Goal: Task Accomplishment & Management: Complete application form

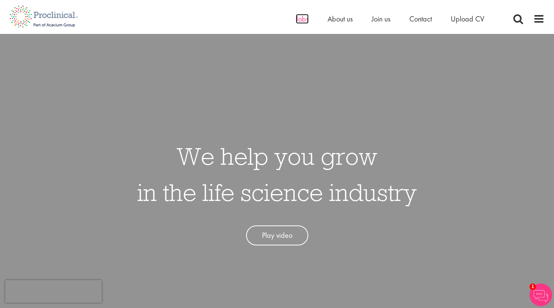
click at [301, 20] on span "Jobs" at bounding box center [302, 19] width 13 height 10
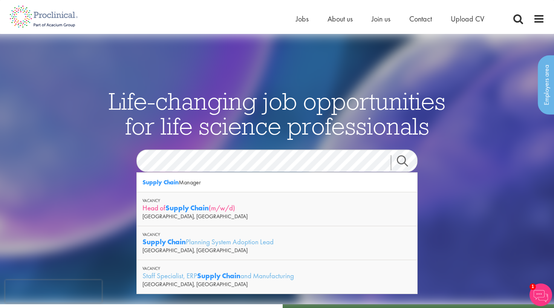
click at [180, 209] on strong "Supply Chain" at bounding box center [187, 207] width 43 height 9
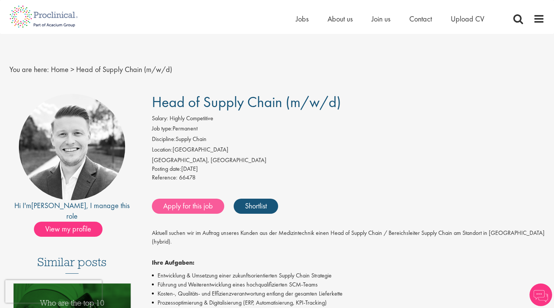
click at [193, 203] on link "Apply for this job" at bounding box center [188, 206] width 72 height 15
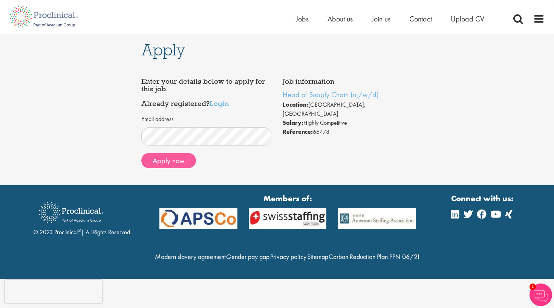
click at [163, 156] on button "Apply now" at bounding box center [168, 160] width 55 height 15
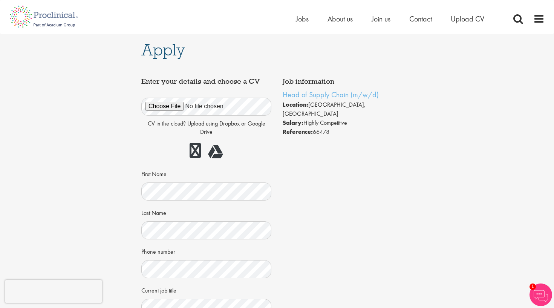
click at [309, 224] on div "Job information Head of Supply Chain (m/w/d) Location: Baden-Württemberg, Germa…" at bounding box center [277, 229] width 283 height 311
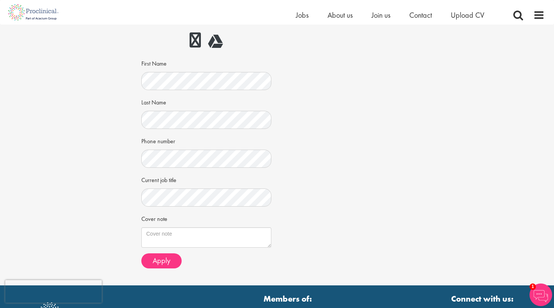
scroll to position [97, 0]
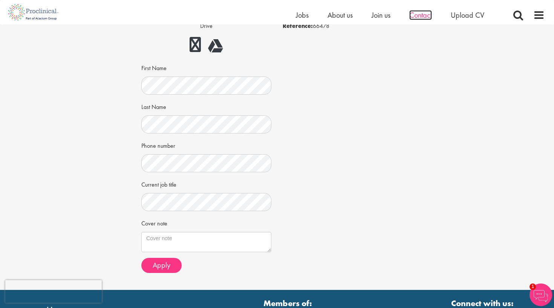
click at [424, 16] on span "Contact" at bounding box center [421, 15] width 23 height 10
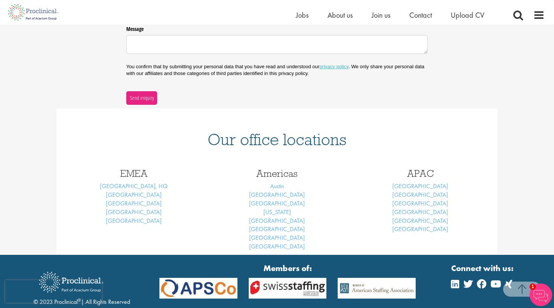
scroll to position [229, 0]
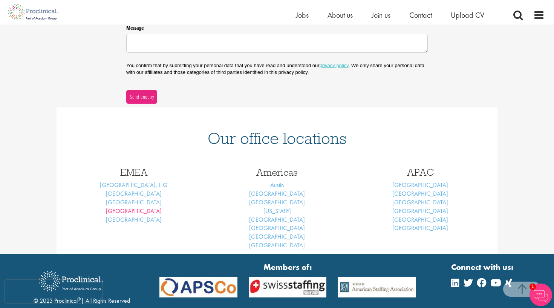
click at [140, 208] on link "Frankfurt" at bounding box center [134, 211] width 56 height 8
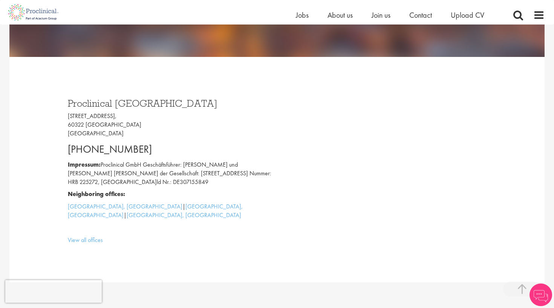
scroll to position [179, 0]
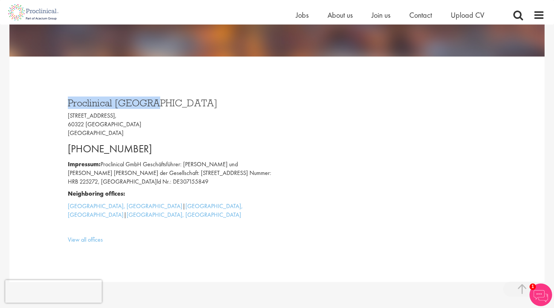
drag, startPoint x: 69, startPoint y: 101, endPoint x: 157, endPoint y: 102, distance: 87.5
copy h3 "Proclinical [GEOGRAPHIC_DATA]"
click at [305, 15] on span "Jobs" at bounding box center [302, 15] width 13 height 10
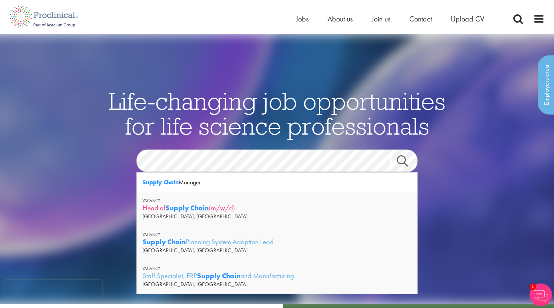
click at [207, 211] on strong "Supply Chain" at bounding box center [187, 207] width 43 height 9
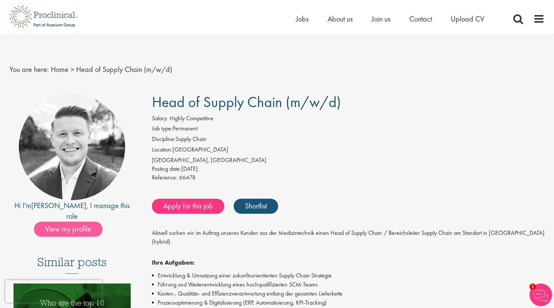
click at [75, 222] on span "View my profile" at bounding box center [68, 229] width 69 height 15
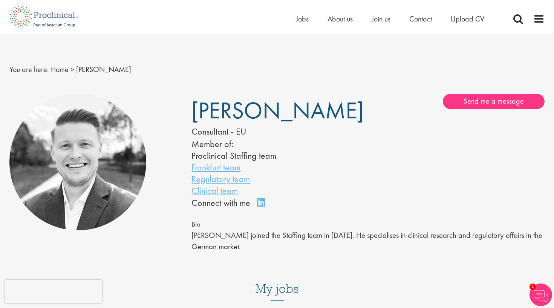
drag, startPoint x: 301, startPoint y: 112, endPoint x: 252, endPoint y: 112, distance: 49.4
click at [252, 112] on span "[PERSON_NAME]" at bounding box center [278, 110] width 172 height 30
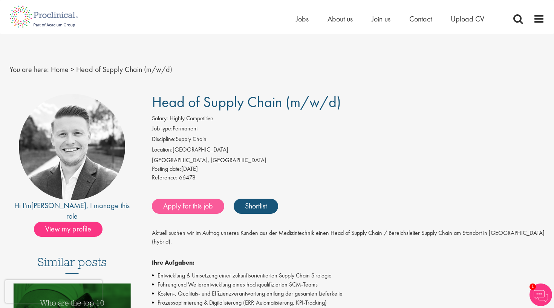
click at [182, 204] on link "Apply for this job" at bounding box center [188, 206] width 72 height 15
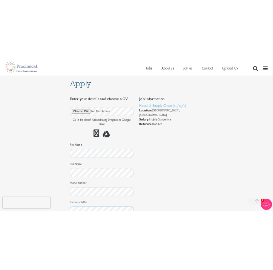
scroll to position [206, 0]
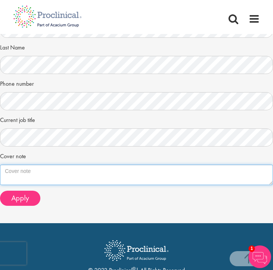
click at [26, 167] on textarea "Cover note" at bounding box center [136, 174] width 273 height 20
click at [54, 166] on textarea "Cover note" at bounding box center [136, 174] width 273 height 20
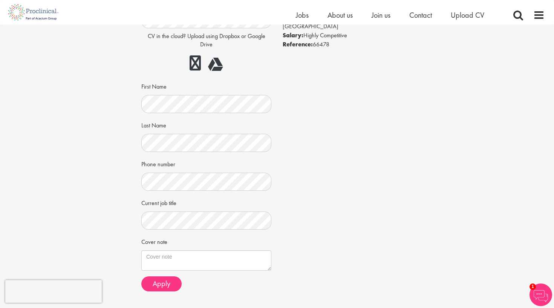
scroll to position [80, 0]
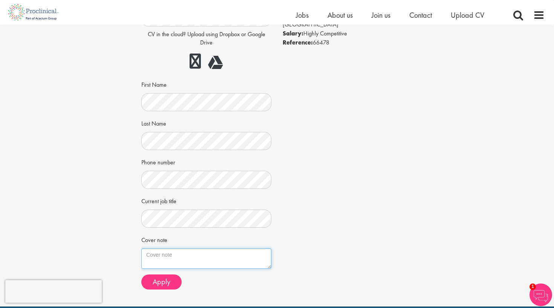
click at [215, 249] on textarea "Cover note" at bounding box center [206, 259] width 130 height 20
paste textarea "Sehr geehrter Herr Eckert als erfahrener Führungsexperte in der internationalen…"
click at [214, 250] on textarea "Cover note" at bounding box center [206, 259] width 130 height 20
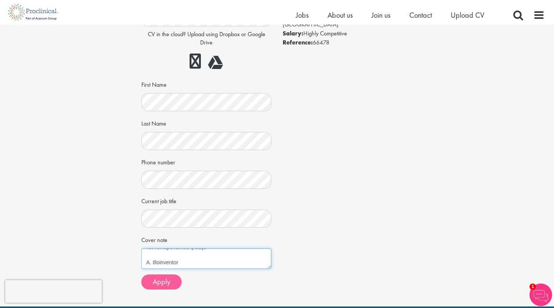
type textarea "Sehr geehrter Herr Eckert, als erfahrener Führungsexperte in der internationale…"
click at [172, 280] on button "Apply" at bounding box center [161, 282] width 40 height 15
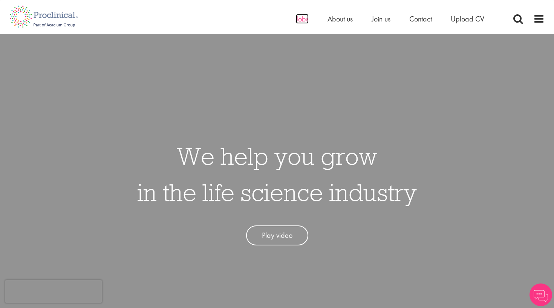
click at [303, 20] on span "Jobs" at bounding box center [302, 19] width 13 height 10
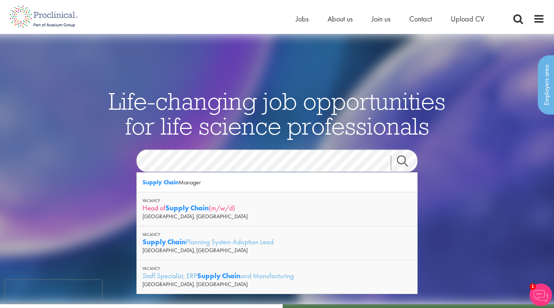
click at [206, 208] on strong "Supply Chain" at bounding box center [187, 207] width 43 height 9
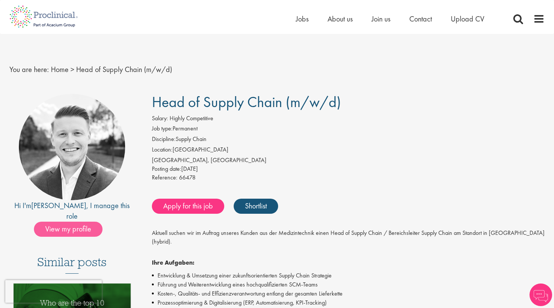
click at [84, 222] on span "View my profile" at bounding box center [68, 229] width 69 height 15
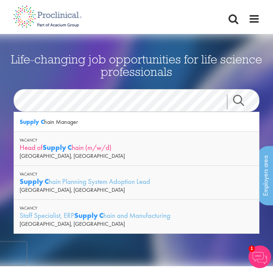
click at [78, 148] on div "Head of Supply C hain (m/w/d)" at bounding box center [137, 147] width 234 height 9
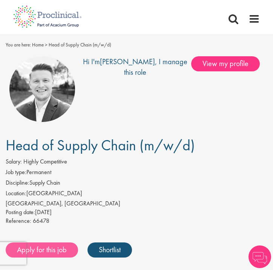
click at [38, 257] on link "Apply for this job" at bounding box center [42, 249] width 72 height 15
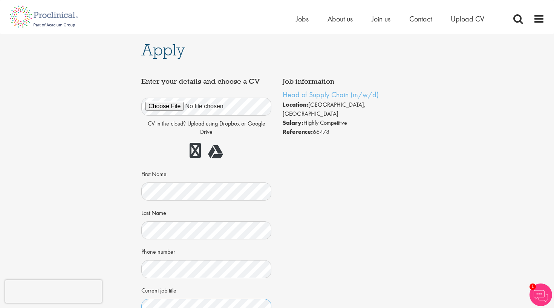
scroll to position [0, 0]
click at [273, 269] on div "Job information Head of Supply Chain (m/w/d) Location: [GEOGRAPHIC_DATA], [GEOG…" at bounding box center [277, 229] width 283 height 311
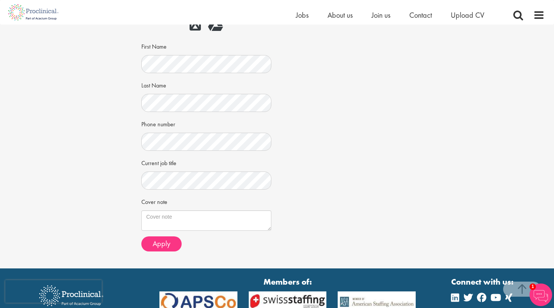
scroll to position [123, 0]
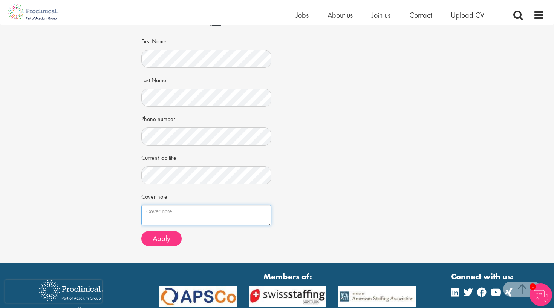
click at [159, 210] on textarea "Cover note" at bounding box center [206, 215] width 130 height 20
paste textarea "Lore ipsumdol Sita Consec adi elitseddoe Temporincididun ut lab etdoloremagnaal…"
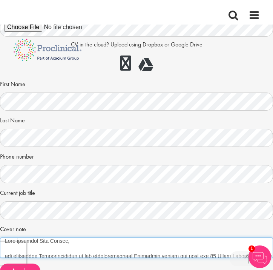
type textarea "Lore ipsumdol Sita Consec, adi elitseddoe Temporincididun ut lab etdoloremagnaa…"
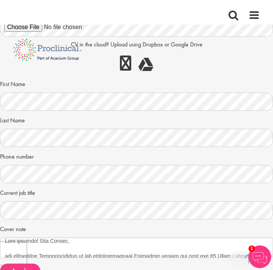
click at [197, 78] on div "CV in the cloud? Upload using Dropbox or Google Drive First Name Last Name Phon…" at bounding box center [137, 133] width 262 height 247
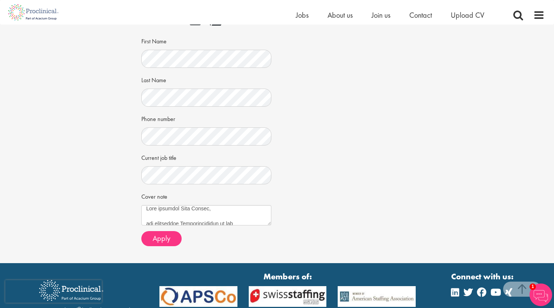
click at [273, 63] on div "Apply Job information Head of Supply Chain (m/w/d) Location: [GEOGRAPHIC_DATA],…" at bounding box center [277, 82] width 566 height 362
click at [273, 88] on div "Apply Job information Head of Supply Chain (m/w/d) Location: [GEOGRAPHIC_DATA],…" at bounding box center [277, 82] width 566 height 362
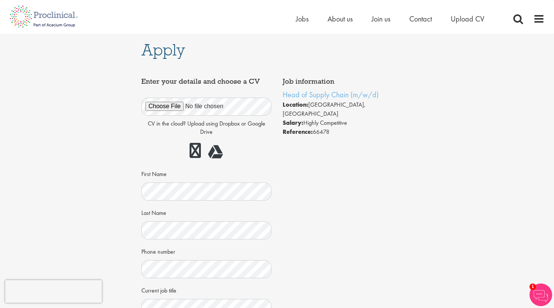
scroll to position [0, 0]
